Goal: Information Seeking & Learning: Learn about a topic

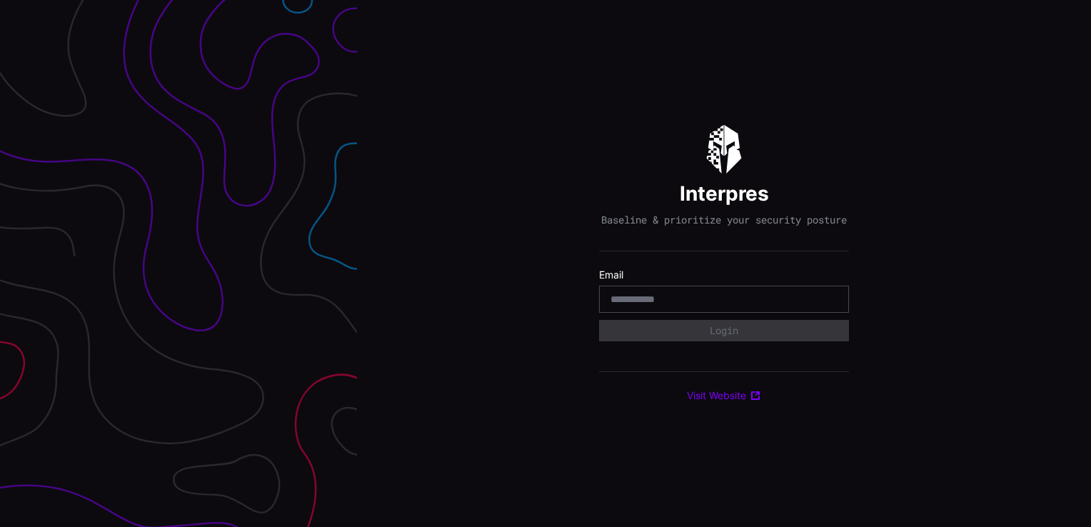
click at [705, 313] on div at bounding box center [724, 299] width 250 height 27
click at [699, 300] on input "email" at bounding box center [723, 299] width 227 height 13
type input "**********"
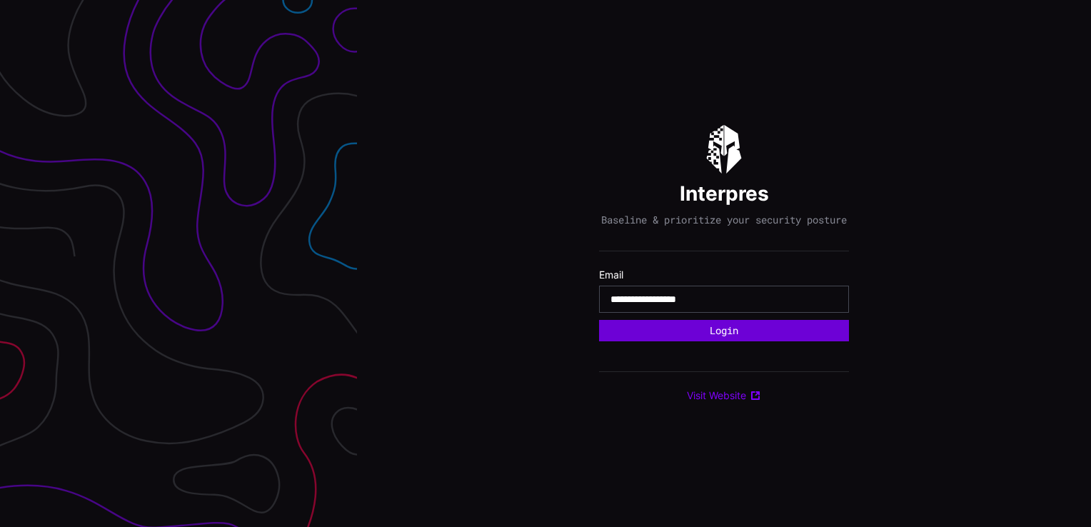
click at [705, 341] on button "Login" at bounding box center [724, 330] width 250 height 21
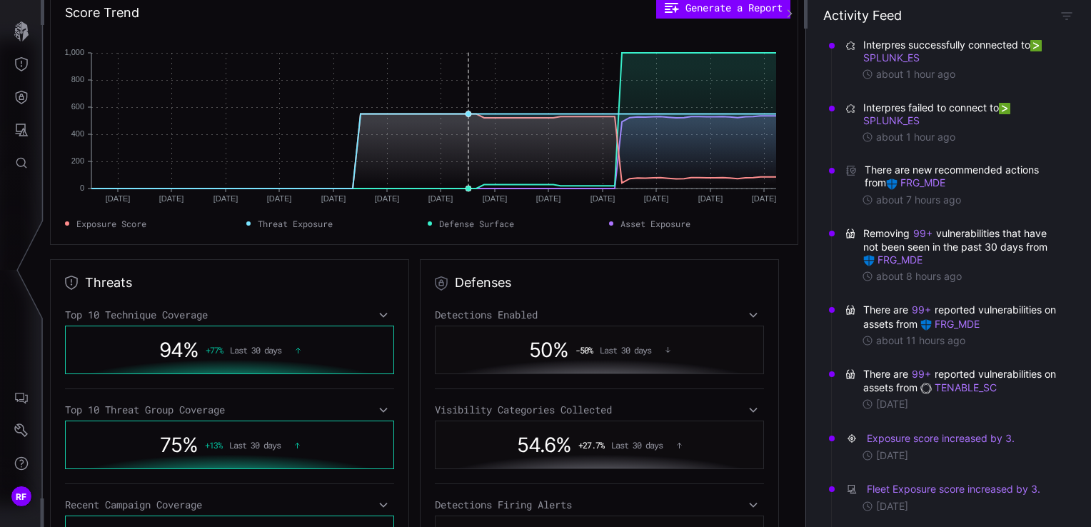
scroll to position [286, 0]
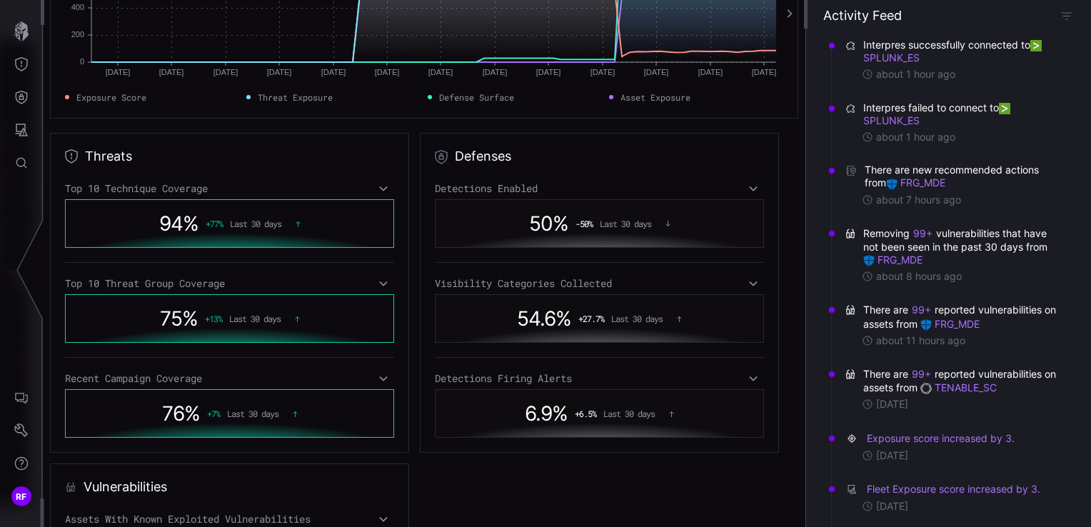
click at [378, 190] on icon at bounding box center [383, 188] width 10 height 11
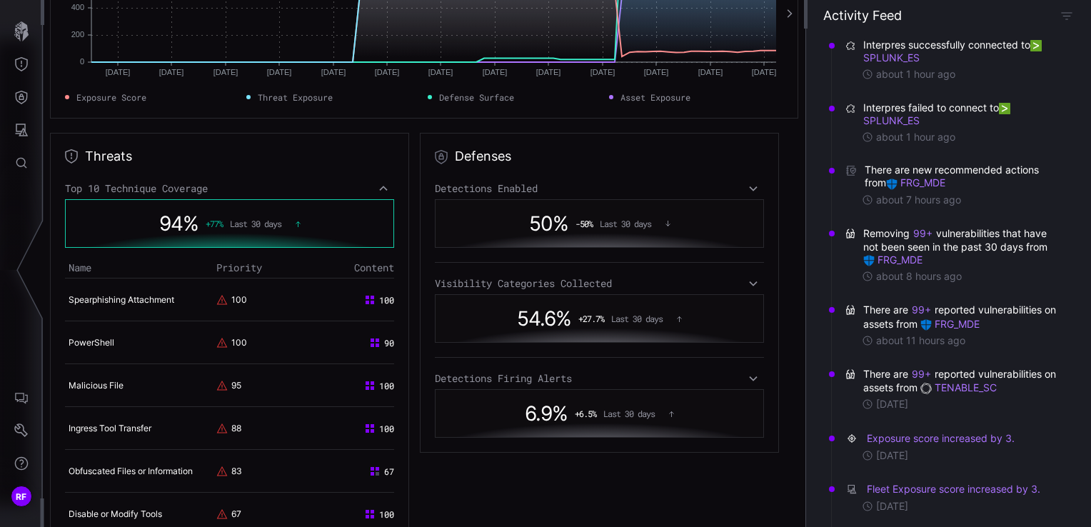
click at [378, 189] on icon at bounding box center [383, 188] width 10 height 11
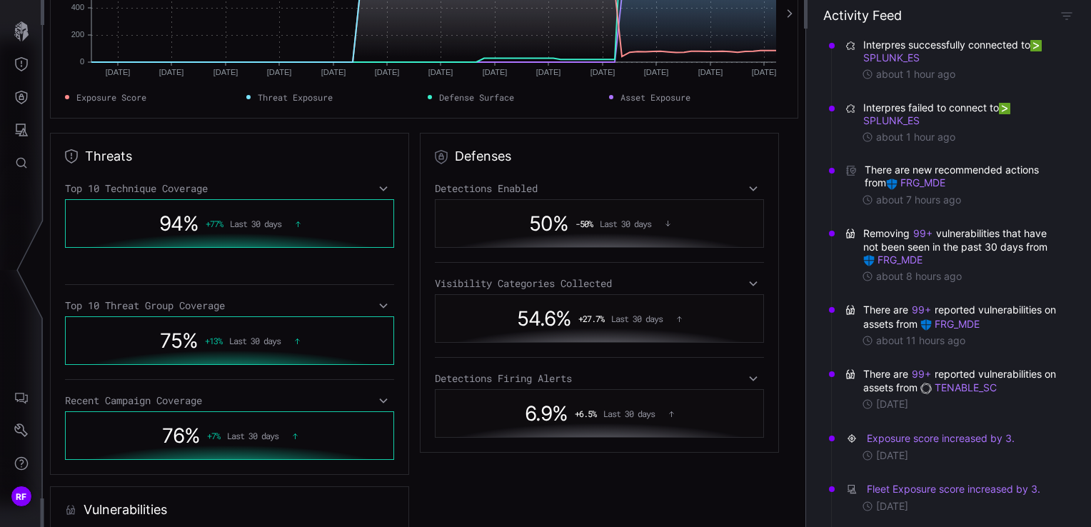
click at [378, 189] on icon at bounding box center [383, 188] width 10 height 11
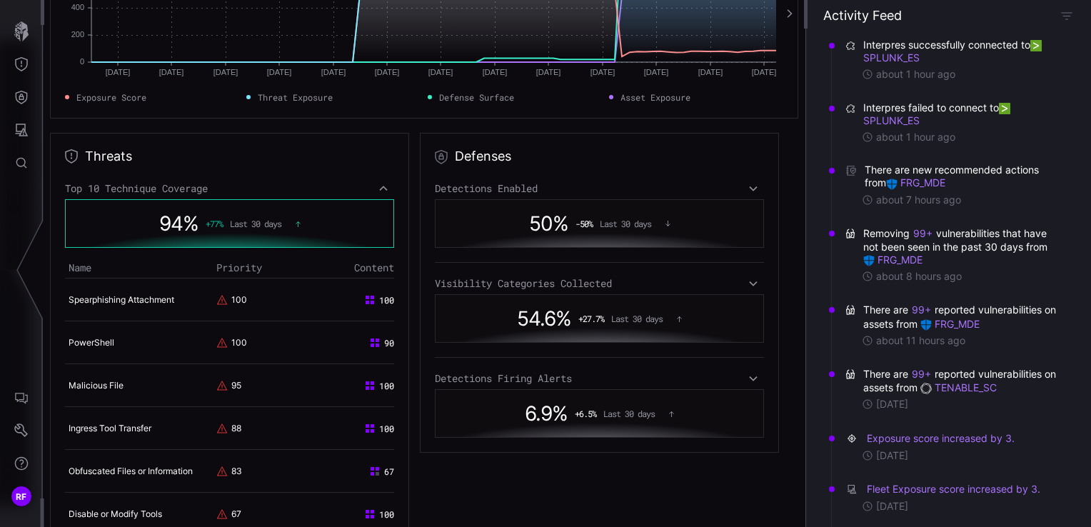
click at [378, 189] on icon at bounding box center [383, 188] width 10 height 11
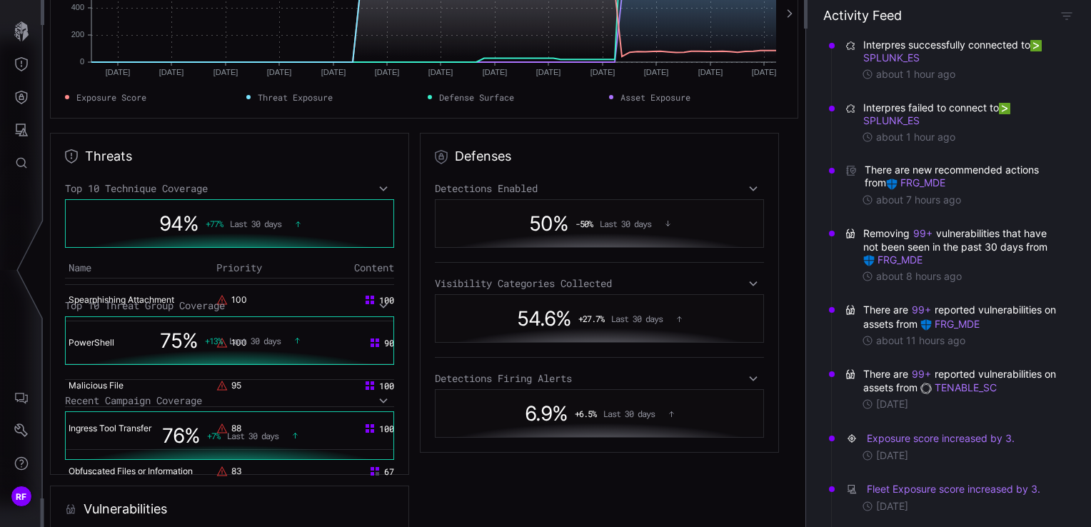
click at [378, 189] on icon at bounding box center [383, 188] width 10 height 11
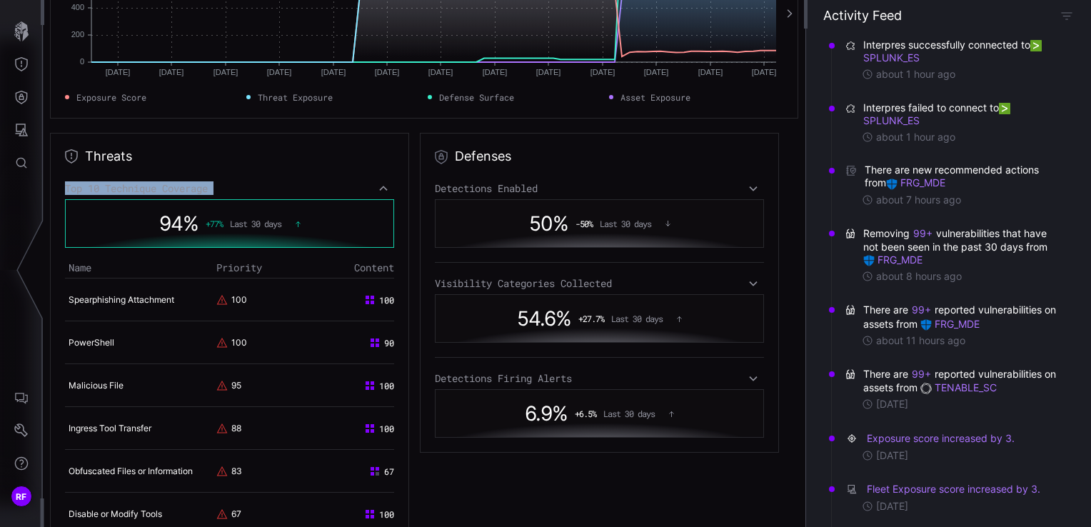
click at [378, 189] on icon at bounding box center [383, 188] width 10 height 11
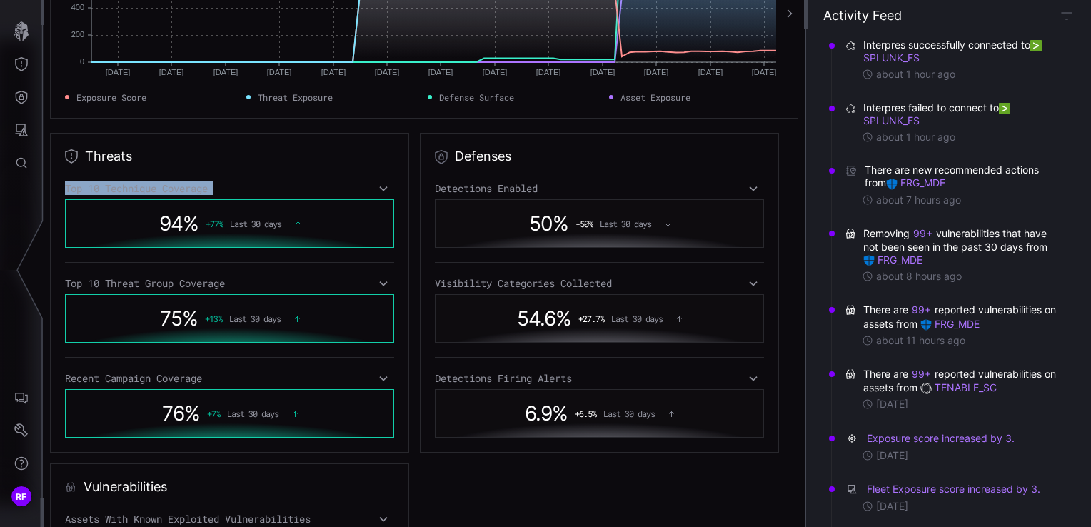
drag, startPoint x: 378, startPoint y: 189, endPoint x: 329, endPoint y: 173, distance: 51.2
click at [329, 173] on div "Threats Top 10 Technique Coverage 94 % + 77 % Last 30 days Top 10 Threat Group …" at bounding box center [229, 293] width 359 height 320
click at [320, 126] on div "Exposure Low Last 30 days Score Trend Generate a Report Jun 29 Jun 29 Jul 06 Ju…" at bounding box center [424, 263] width 762 height 527
drag, startPoint x: 179, startPoint y: 145, endPoint x: 173, endPoint y: 150, distance: 7.6
click at [178, 145] on div "Threats Top 10 Technique Coverage 94 % + 77 % Last 30 days Top 10 Threat Group …" at bounding box center [229, 293] width 359 height 320
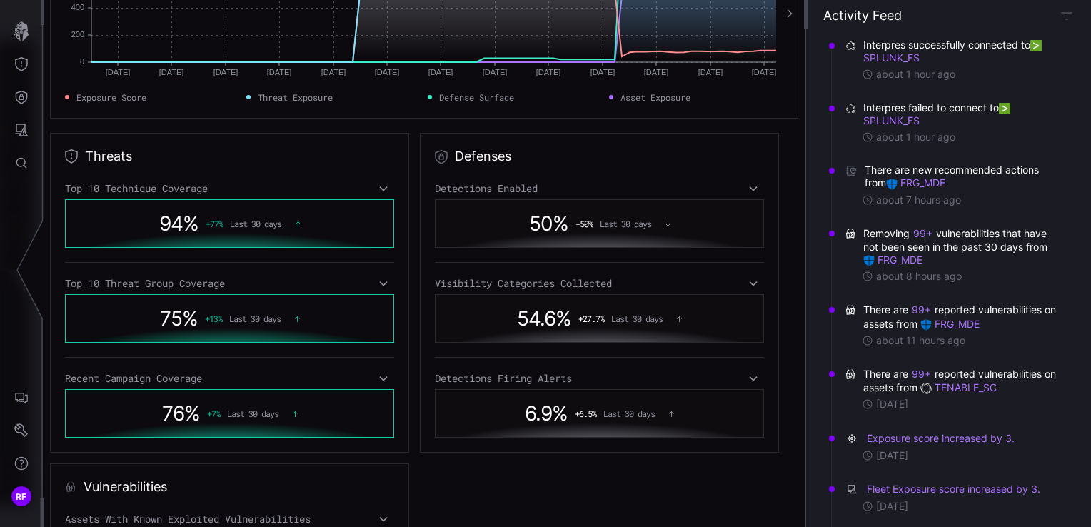
click at [127, 165] on div "Threats Top 10 Technique Coverage 94 % + 77 % Last 30 days Top 10 Threat Group …" at bounding box center [229, 293] width 359 height 320
click at [126, 164] on div "Threats Top 10 Technique Coverage 94 % + 77 % Last 30 days Top 10 Threat Group …" at bounding box center [229, 293] width 359 height 320
drag, startPoint x: 126, startPoint y: 164, endPoint x: 272, endPoint y: 164, distance: 146.3
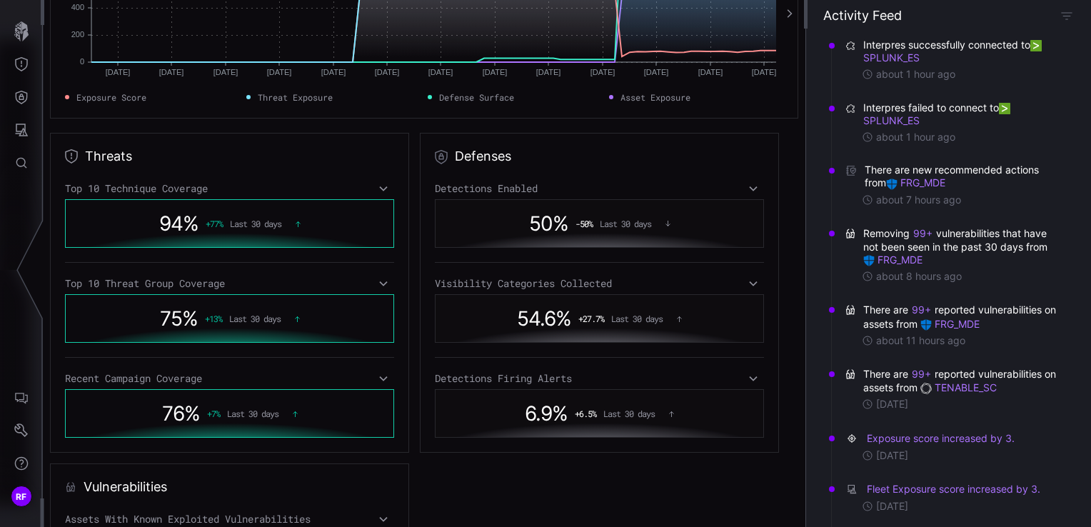
click at [272, 164] on div "Threats Top 10 Technique Coverage 94 % + 77 % Last 30 days Top 10 Threat Group …" at bounding box center [229, 293] width 359 height 320
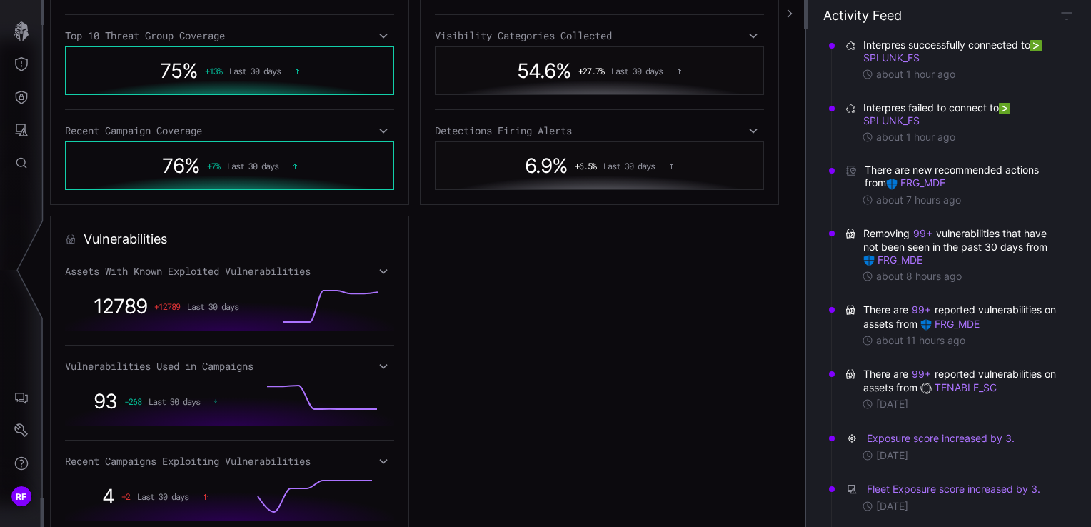
scroll to position [571, 0]
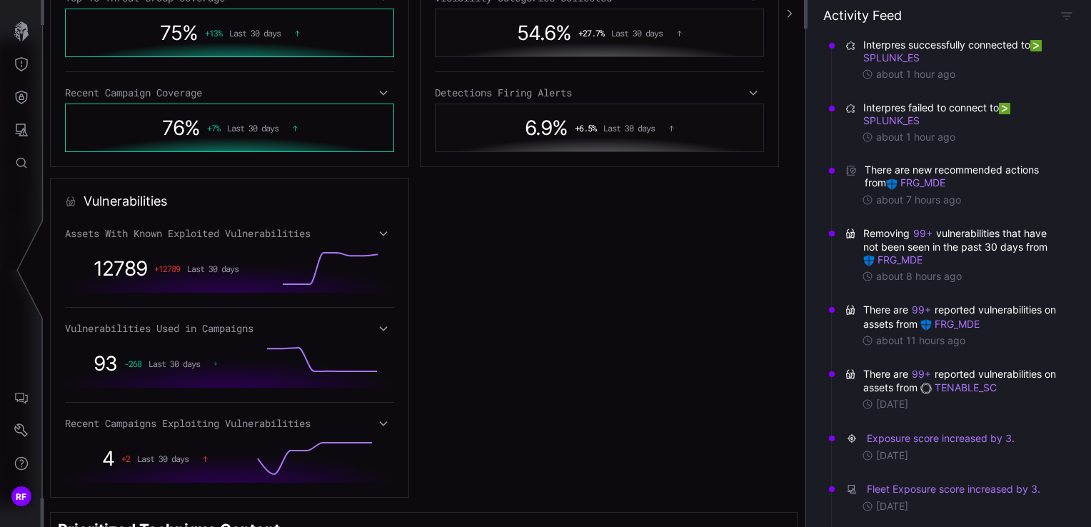
click at [376, 241] on div "Assets With Known Exploited Vulnerabilities 12789 + 12789 Last 30 days Vulnerab…" at bounding box center [229, 355] width 329 height 256
click at [20, 131] on icon "Attack Surface" at bounding box center [22, 129] width 13 height 13
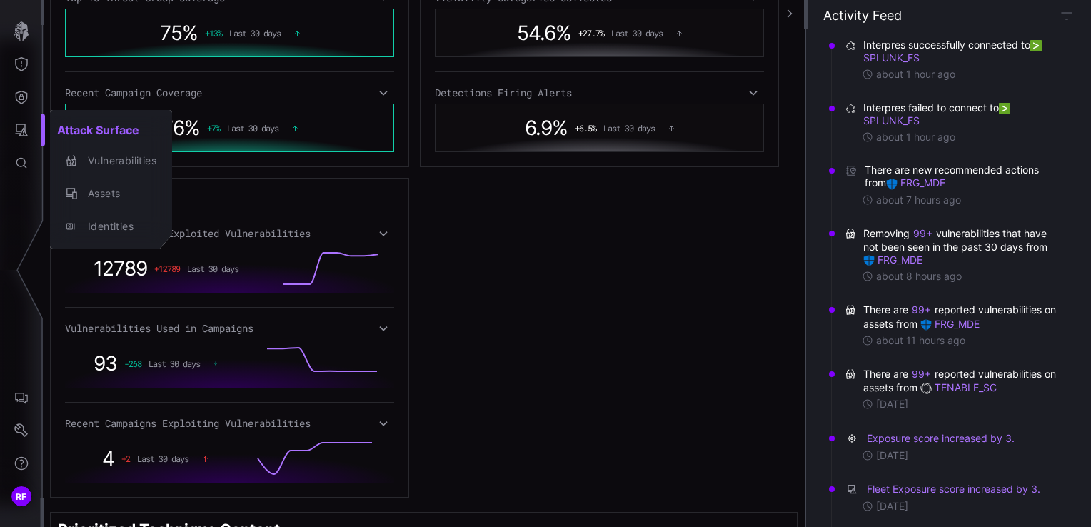
click at [606, 314] on div at bounding box center [545, 263] width 1091 height 527
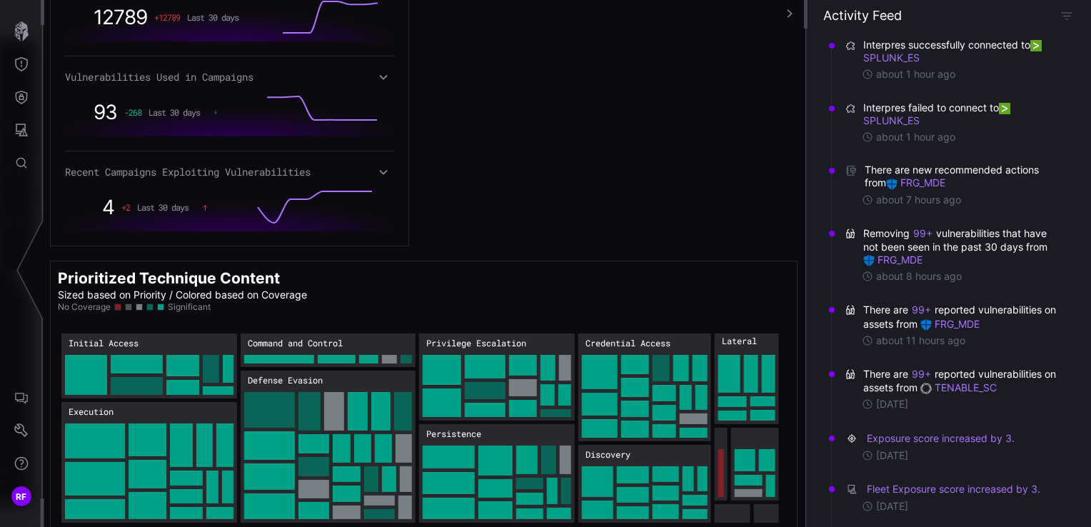
scroll to position [834, 0]
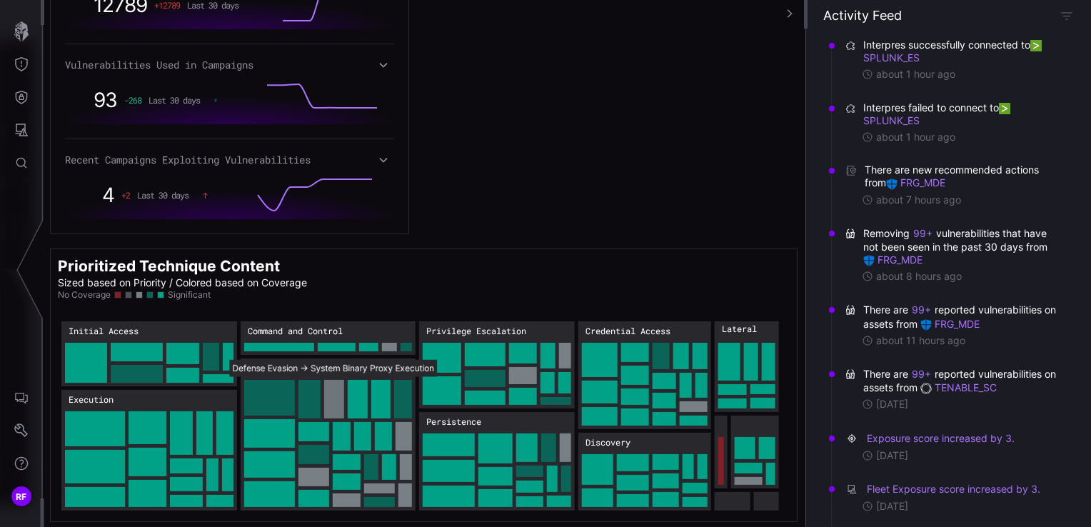
click at [335, 390] on rect "Defense Evasion → Defense Evasion:System Binary Proxy Execution: 39" at bounding box center [334, 399] width 20 height 39
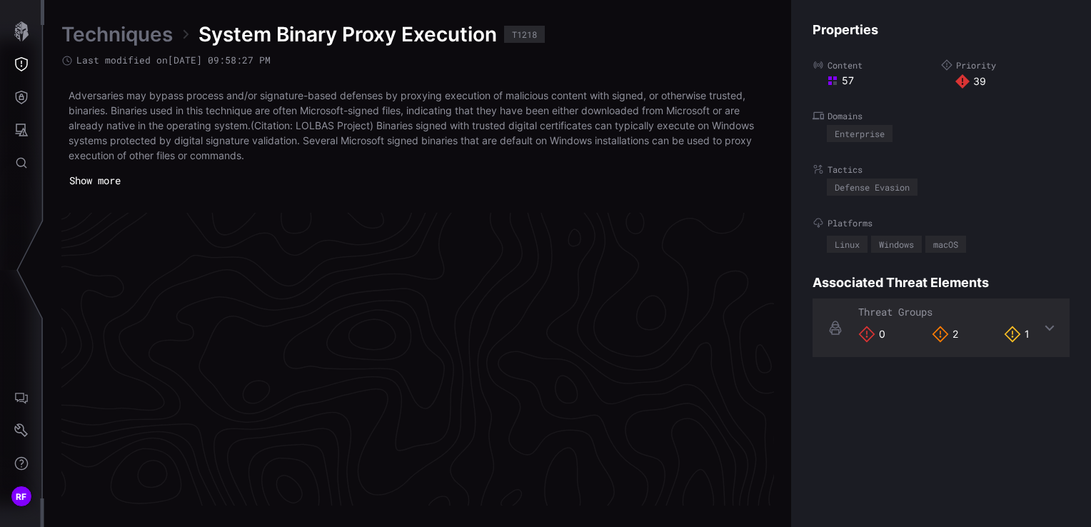
scroll to position [3071, 719]
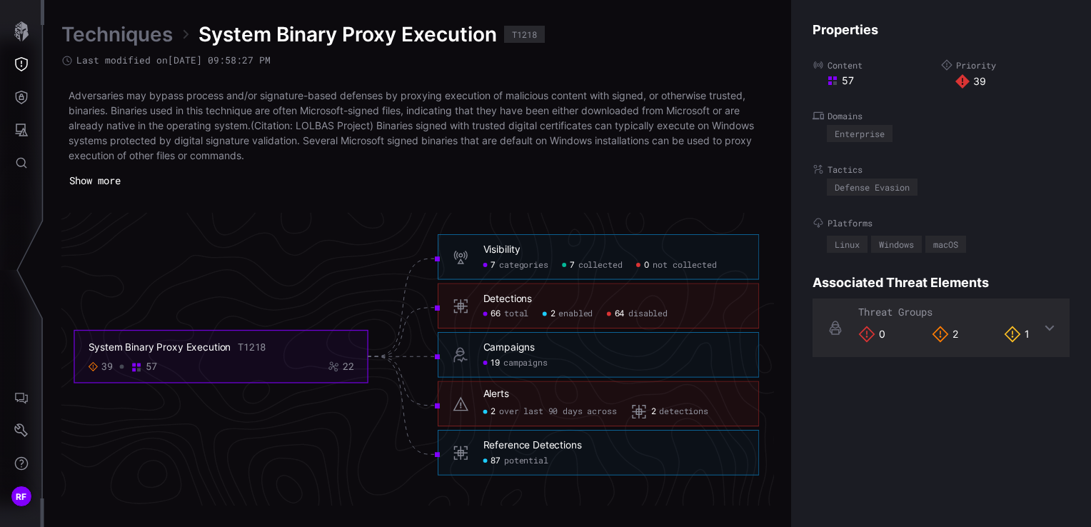
click at [525, 403] on div "2 over last 90 days across" at bounding box center [549, 411] width 133 height 16
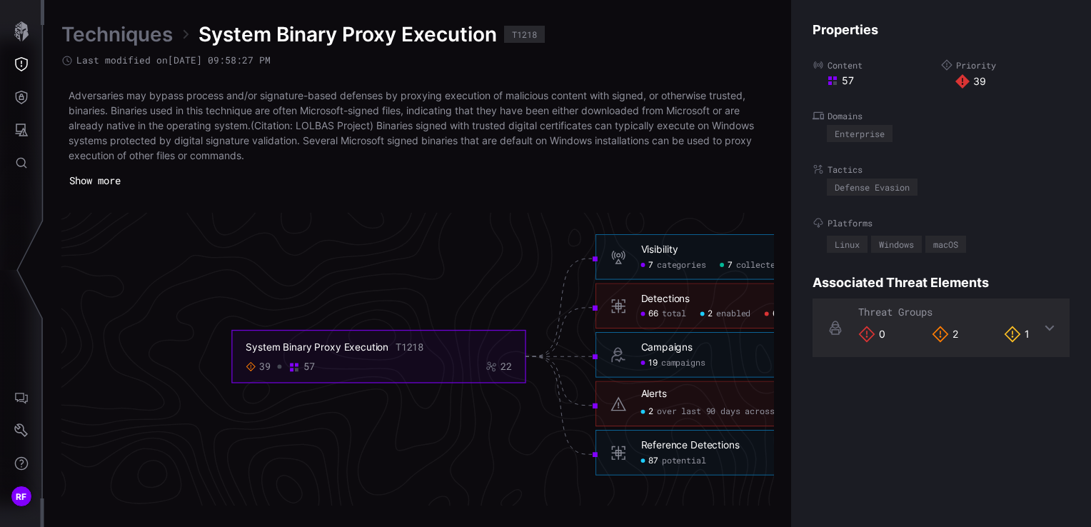
scroll to position [3071, 363]
click at [692, 295] on div "Detections" at bounding box center [669, 299] width 49 height 13
click at [719, 295] on h6 "Detections" at bounding box center [775, 299] width 261 height 13
click at [637, 313] on div "Detections 66 total 2 enabled 64 disabled" at bounding box center [759, 306] width 321 height 46
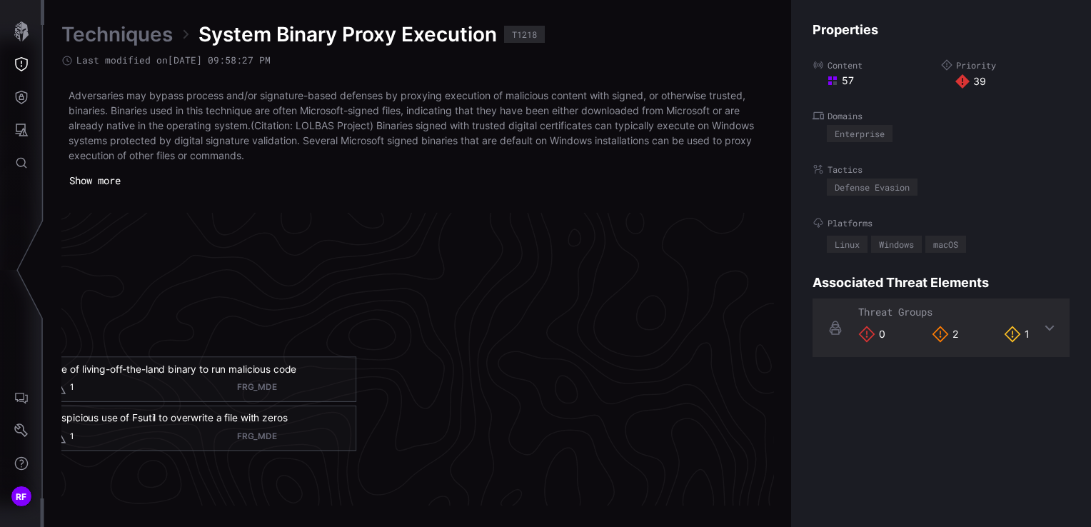
scroll to position [3071, 1439]
click at [1074, 20] on div "Properties Content 57 Priority 39 Domains Enterprise Tactics Defense Evasion Pl…" at bounding box center [941, 263] width 300 height 527
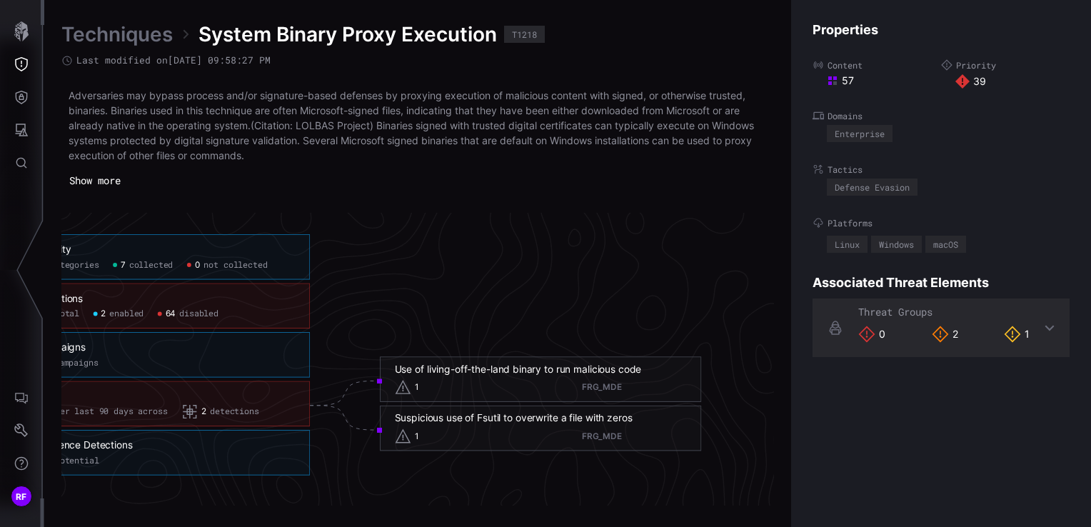
click at [233, 308] on div "66 total 2 enabled 64 disabled" at bounding box center [164, 313] width 261 height 11
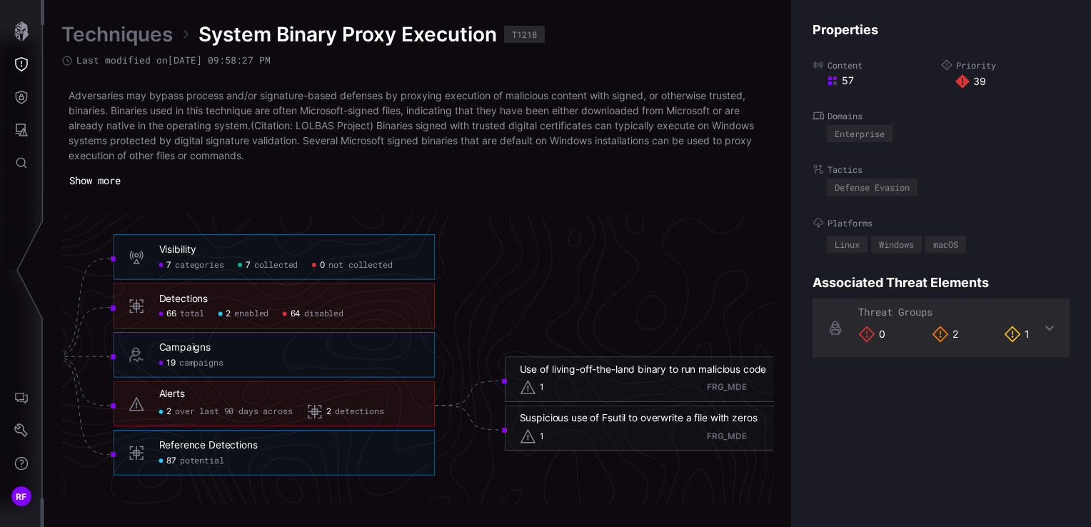
scroll to position [3071, 797]
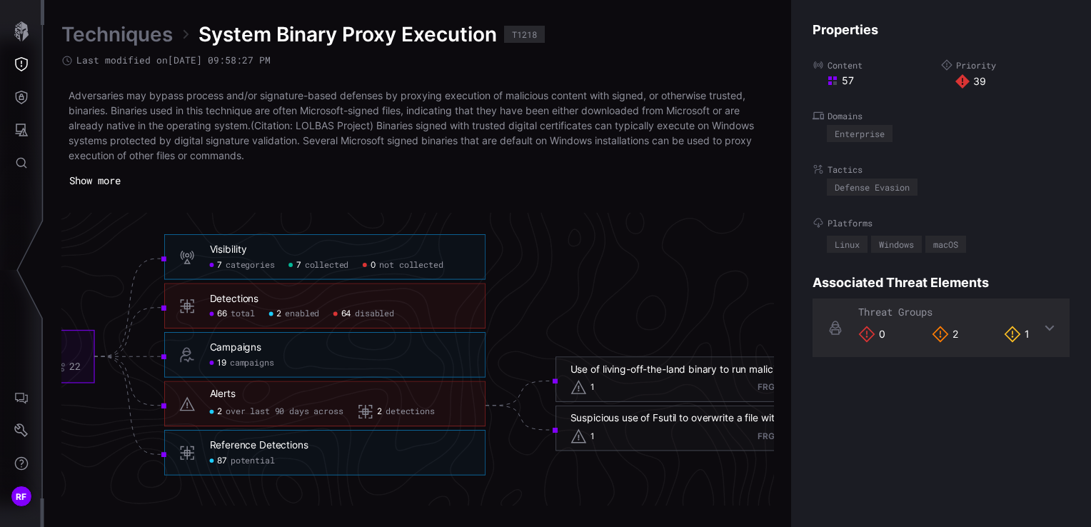
click at [246, 299] on div "Detections" at bounding box center [234, 299] width 49 height 13
click at [181, 305] on icon at bounding box center [188, 306] width 14 height 14
click at [43, 360] on div "RF" at bounding box center [22, 398] width 44 height 257
click at [103, 357] on icon at bounding box center [129, 406] width 70 height 98
click at [337, 418] on div "2 over last 90 days across" at bounding box center [276, 411] width 133 height 16
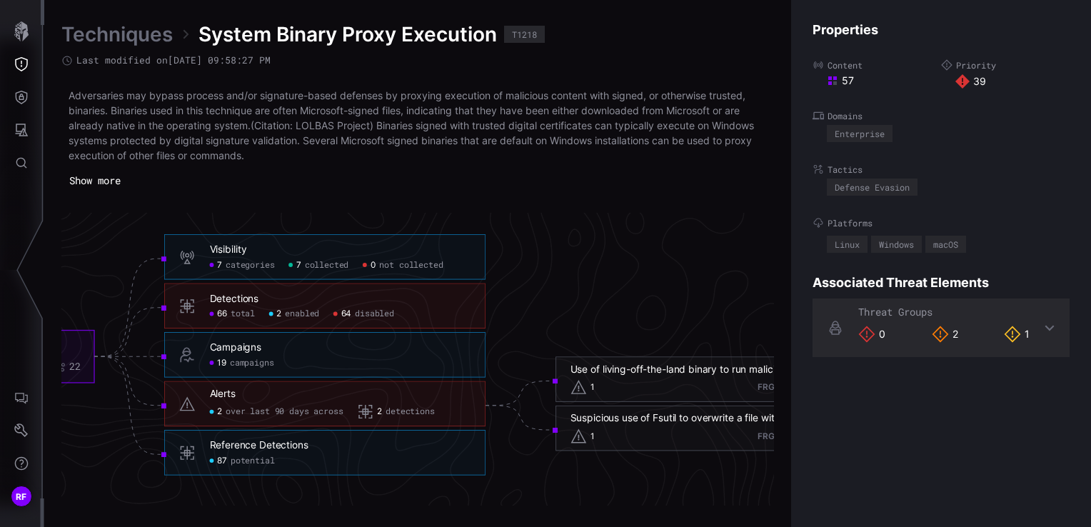
click at [336, 447] on h6 "Reference Detections" at bounding box center [340, 445] width 261 height 13
click at [283, 445] on div "Reference Detections" at bounding box center [259, 445] width 98 height 13
click at [277, 427] on foreignobject "Alerts 2 over last 90 days across 2 detections" at bounding box center [324, 408] width 321 height 54
click at [234, 400] on div "Alerts 2 over last 90 days across 2 detections" at bounding box center [340, 404] width 261 height 33
click at [228, 318] on div "66 total" at bounding box center [233, 313] width 46 height 11
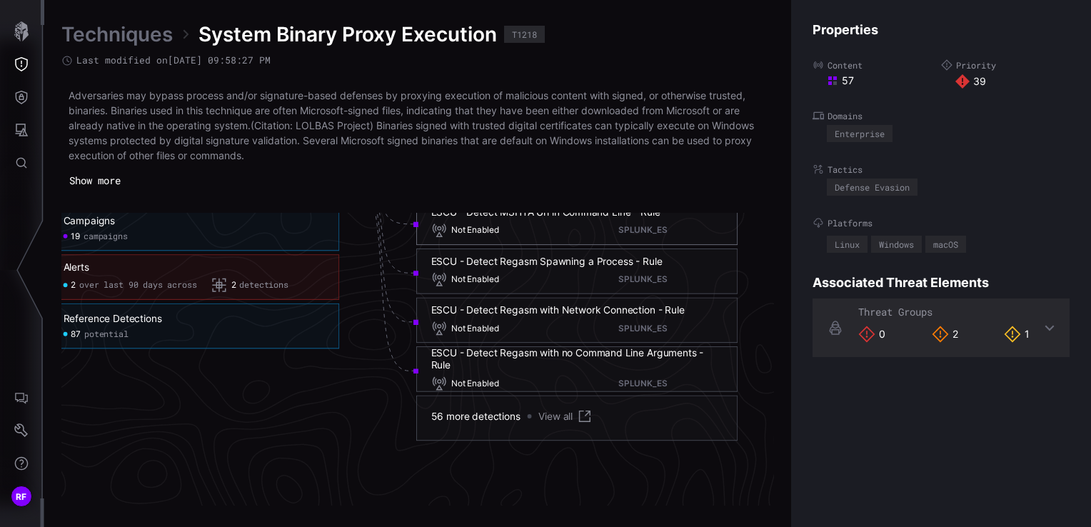
scroll to position [3213, 940]
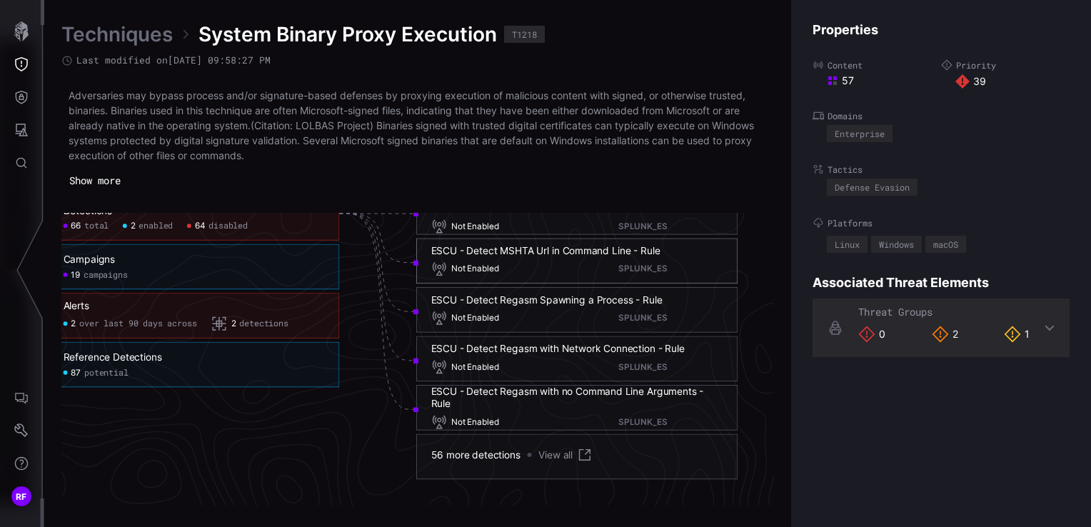
click at [579, 447] on icon at bounding box center [584, 455] width 16 height 16
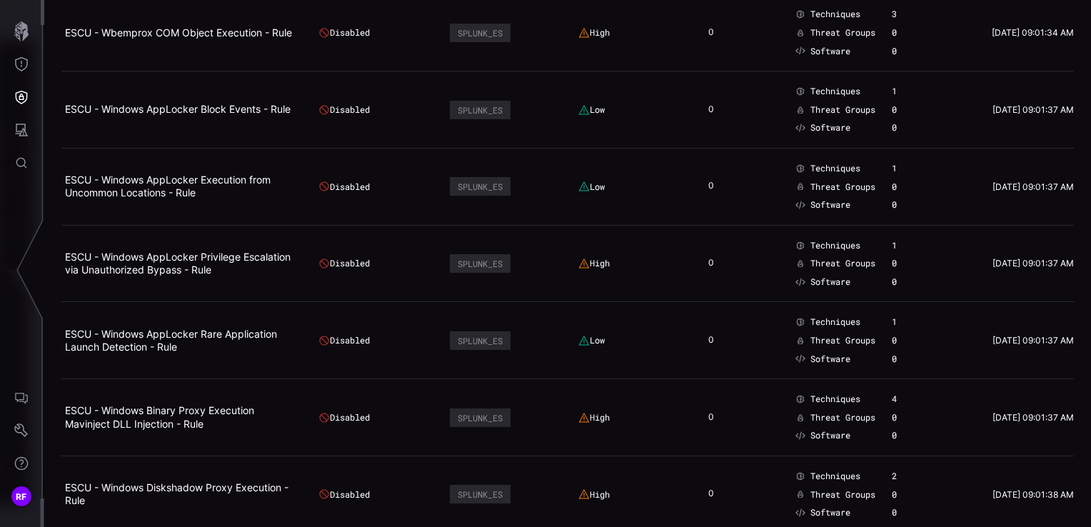
scroll to position [3569, 0]
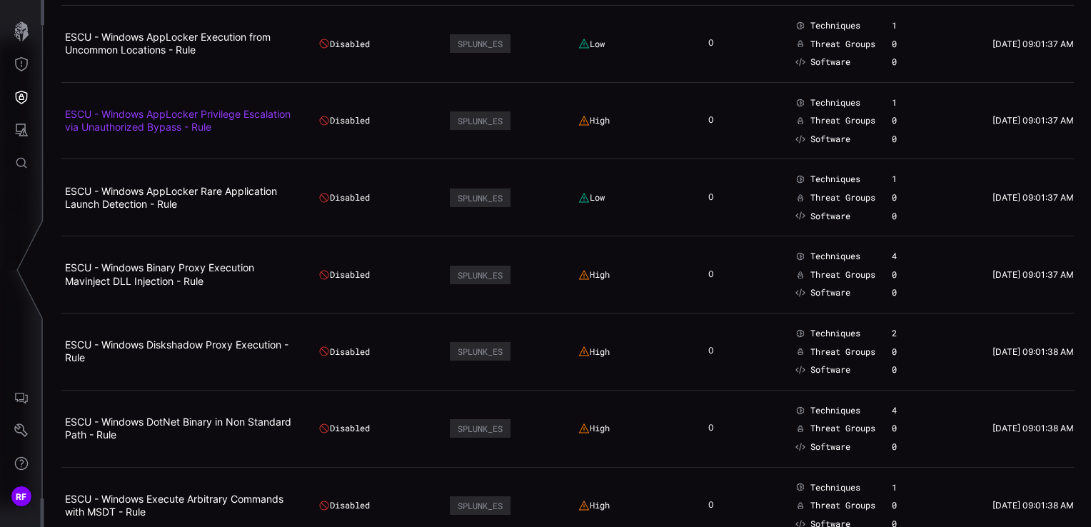
click at [203, 108] on link "ESCU - Windows AppLocker Privilege Escalation via Unauthorized Bypass - Rule" at bounding box center [178, 120] width 226 height 25
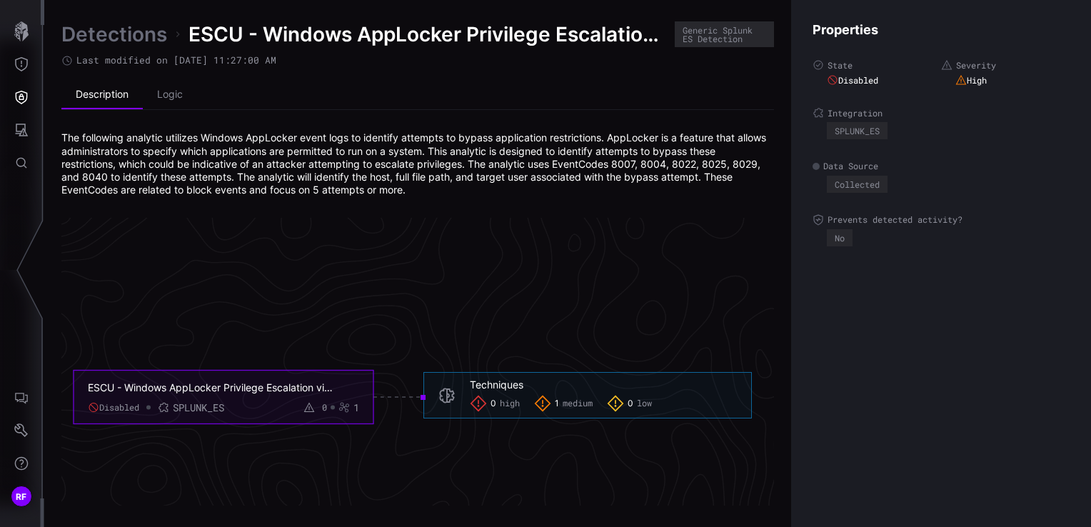
scroll to position [2930, 719]
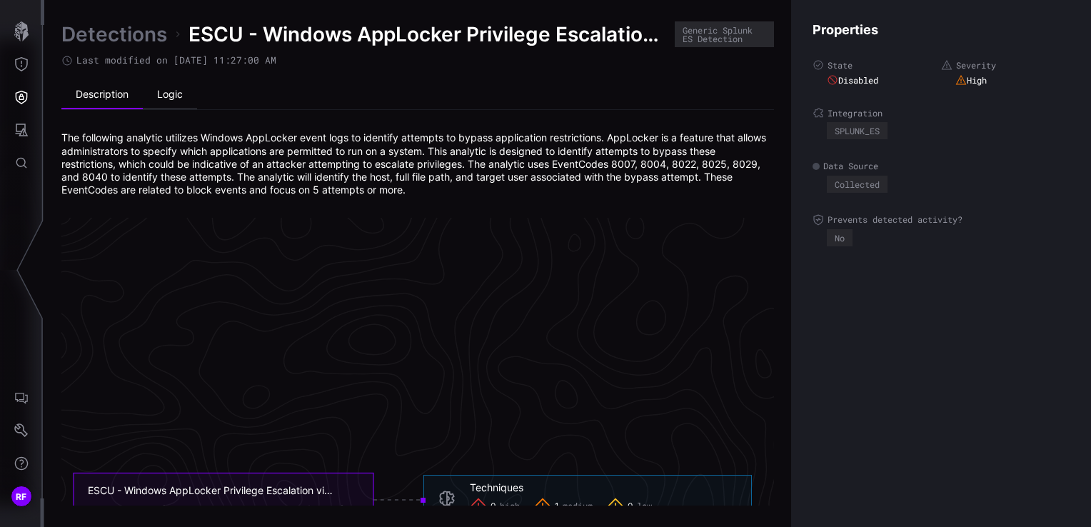
click at [171, 107] on li "Logic" at bounding box center [170, 95] width 54 height 29
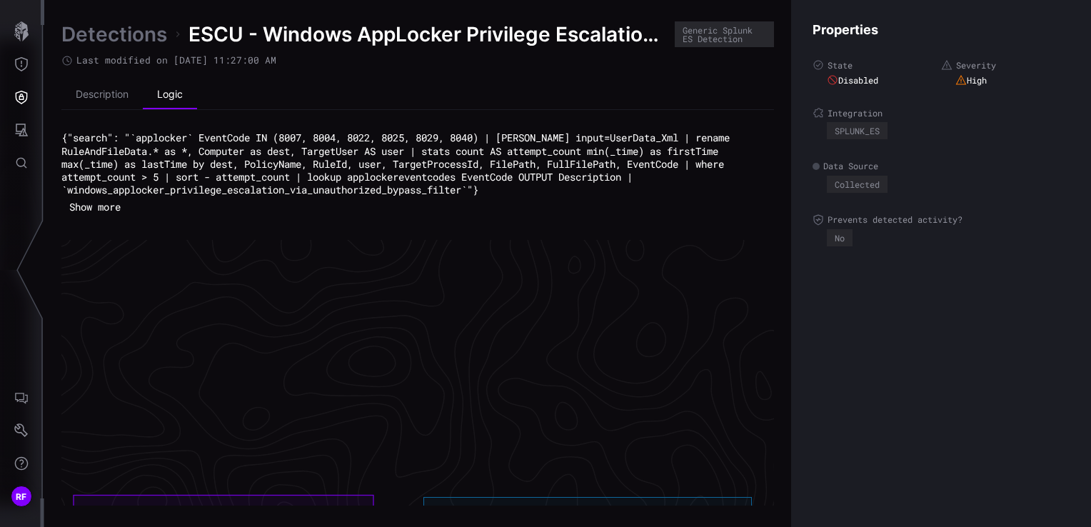
drag, startPoint x: 144, startPoint y: 209, endPoint x: 58, endPoint y: 138, distance: 111.6
click at [58, 138] on div "Detections ESCU - Windows AppLocker Privilege Escalation via Unauthorized Bypas…" at bounding box center [567, 263] width 1046 height 527
drag, startPoint x: 58, startPoint y: 138, endPoint x: 191, endPoint y: 165, distance: 136.1
drag, startPoint x: 191, startPoint y: 165, endPoint x: 235, endPoint y: 145, distance: 47.9
click at [235, 145] on code "{"search": "`applocker` EventCode IN (8007, 8004, 8022, 8025, 8029, 8040) | spa…" at bounding box center [398, 164] width 674 height 66
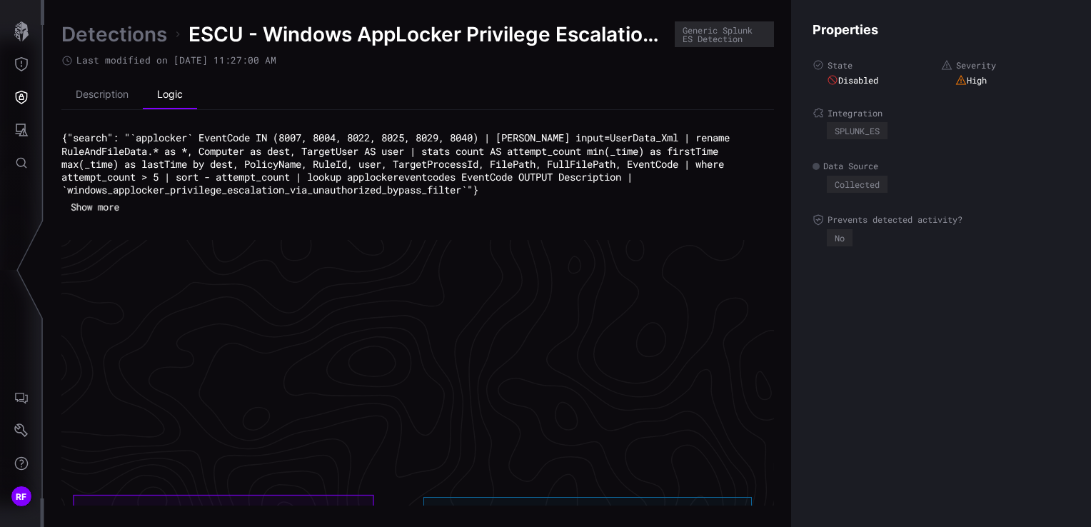
click at [94, 214] on button "Show more" at bounding box center [96, 207] width 64 height 21
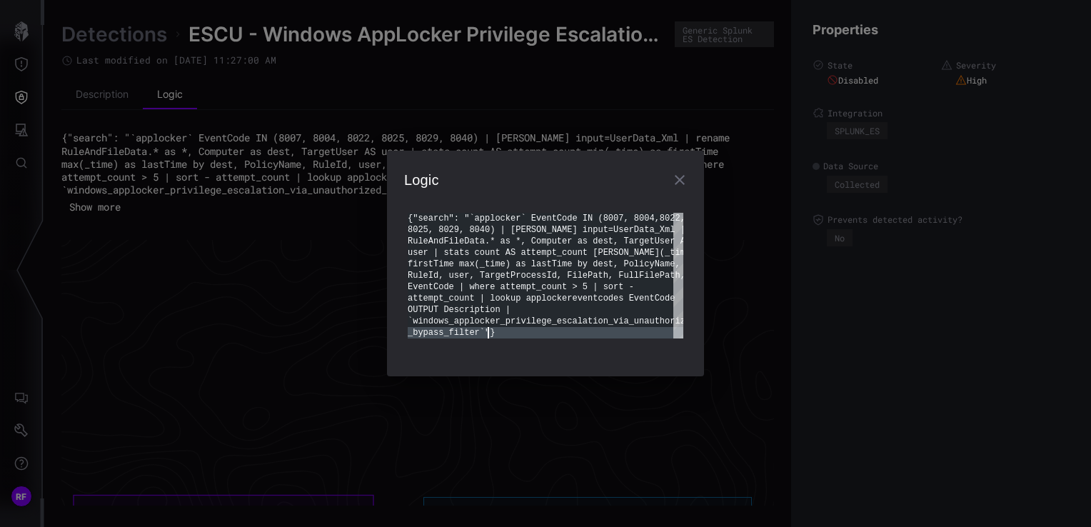
scroll to position [0, 0]
type textarea "**********"
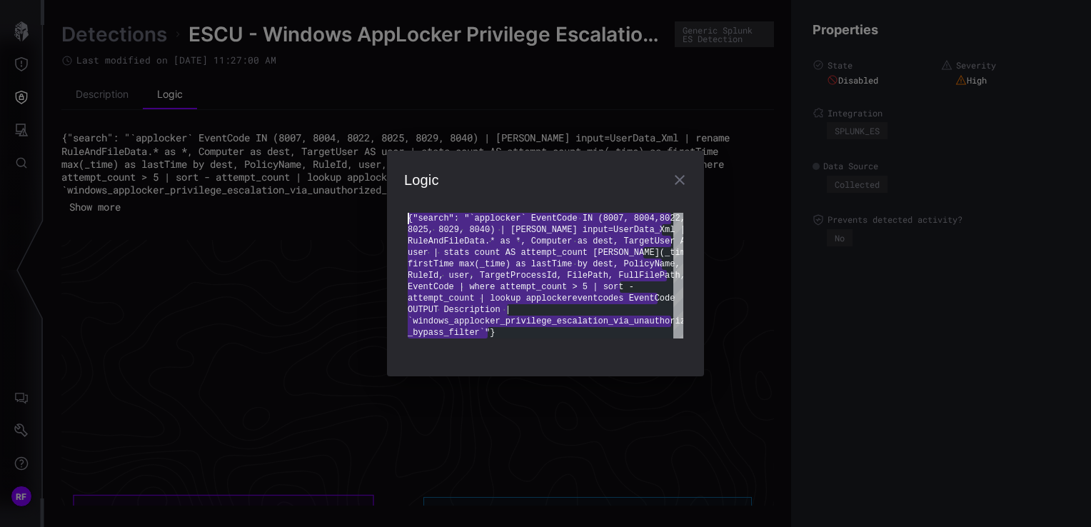
drag, startPoint x: 527, startPoint y: 331, endPoint x: 393, endPoint y: 214, distance: 178.1
click at [408, 214] on div "{"search": "`applocker` EventCode IN (8007, 8004, 8022, 8025, 8029, 8040) | spa…" at bounding box center [546, 276] width 276 height 126
click at [687, 178] on icon "button" at bounding box center [679, 179] width 17 height 17
